Goal: Navigation & Orientation: Find specific page/section

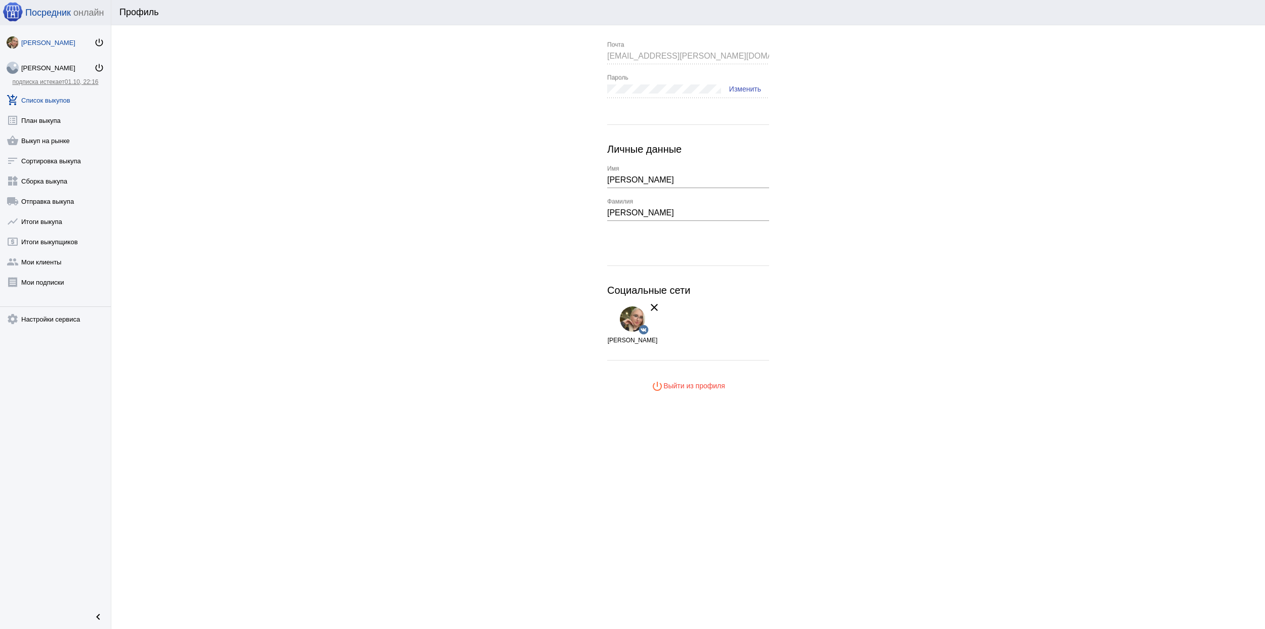
click at [49, 103] on link "add_shopping_cart Список выкупов" at bounding box center [55, 98] width 111 height 20
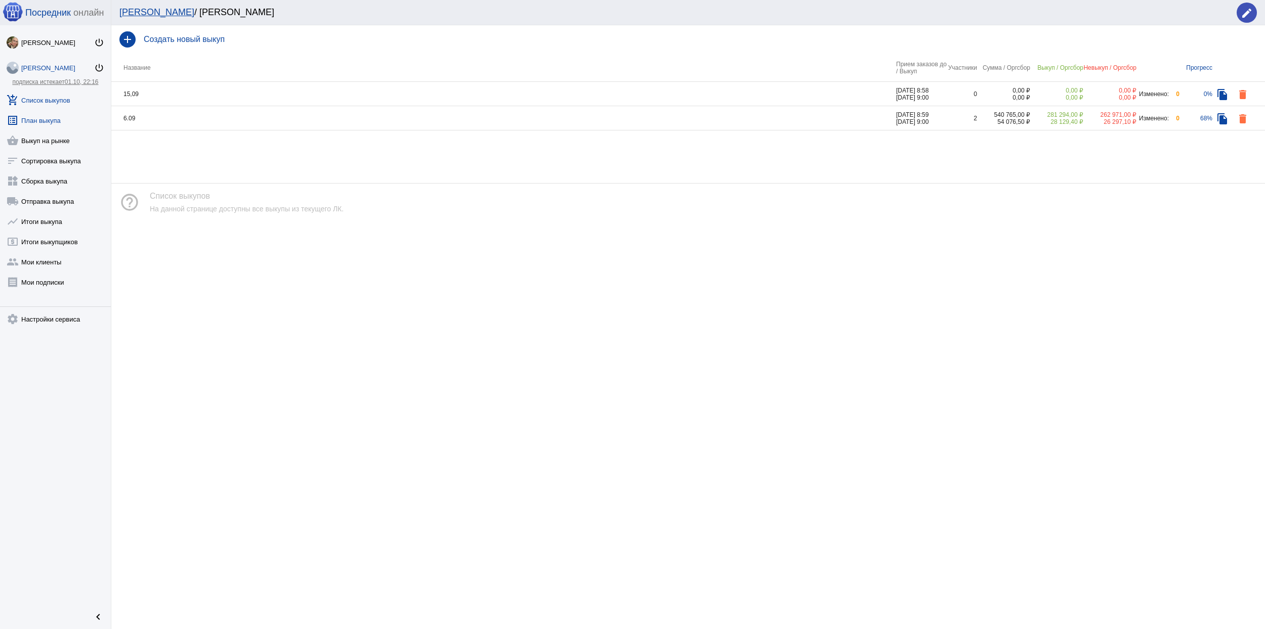
click at [45, 118] on link "list_alt План выкупа" at bounding box center [55, 118] width 111 height 20
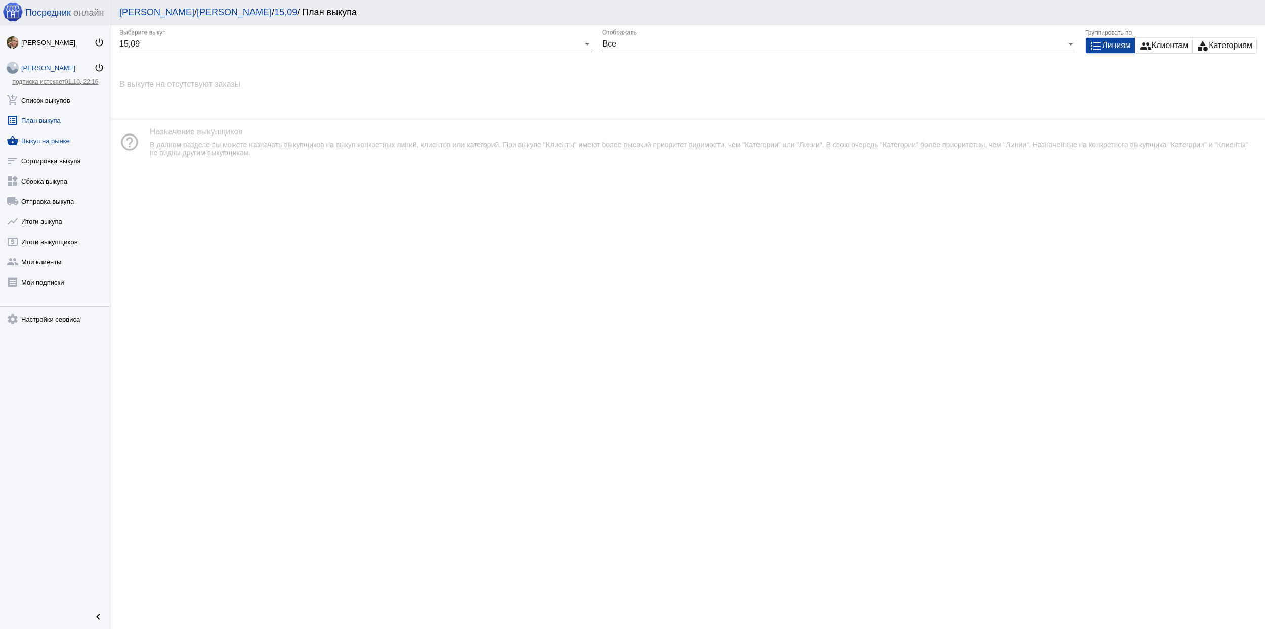
click at [57, 143] on link "shopping_basket Выкуп на рынке" at bounding box center [55, 139] width 111 height 20
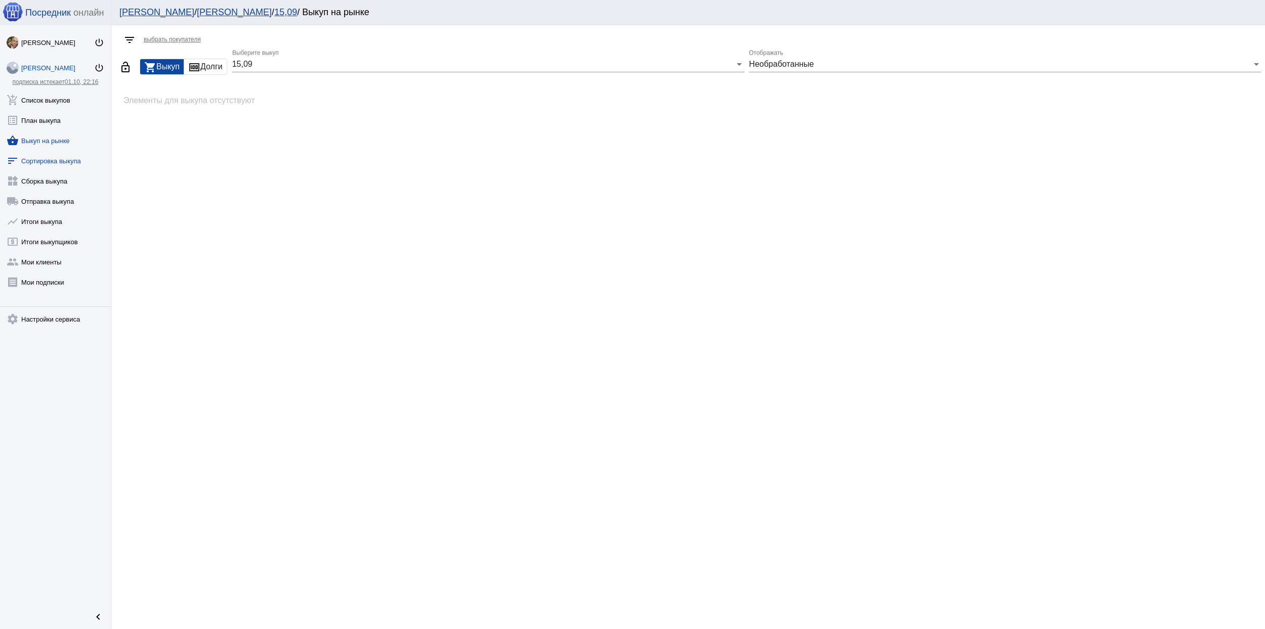
click at [65, 159] on link "sort Сортировка выкупа" at bounding box center [55, 159] width 111 height 20
